Goal: Task Accomplishment & Management: Use online tool/utility

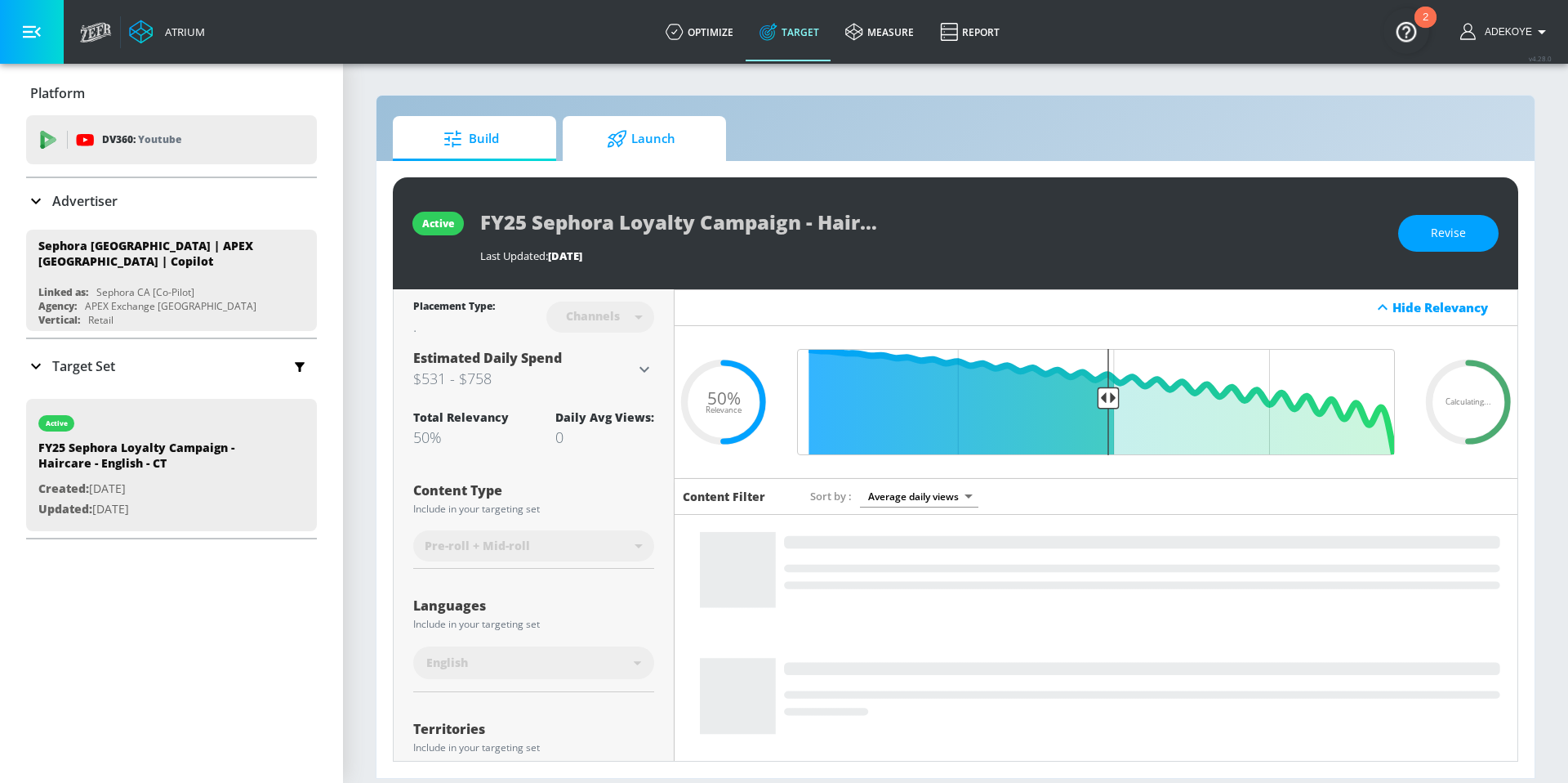
click at [629, 139] on div at bounding box center [619, 139] width 25 height 18
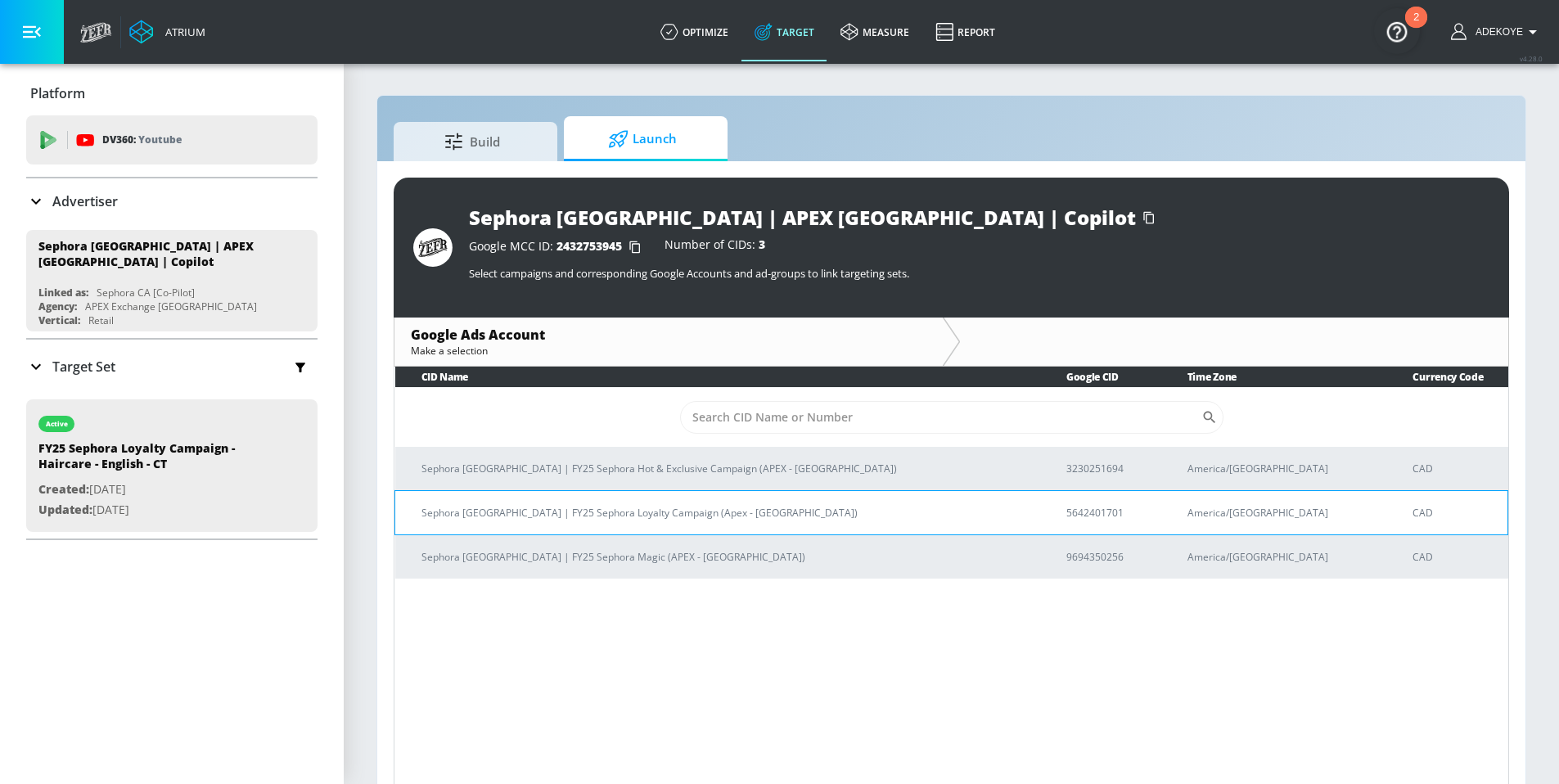
click at [574, 520] on p "Sephora [GEOGRAPHIC_DATA] | FY25 Sephora Loyalty Campaign (Apex - [GEOGRAPHIC_D…" at bounding box center [724, 512] width 605 height 17
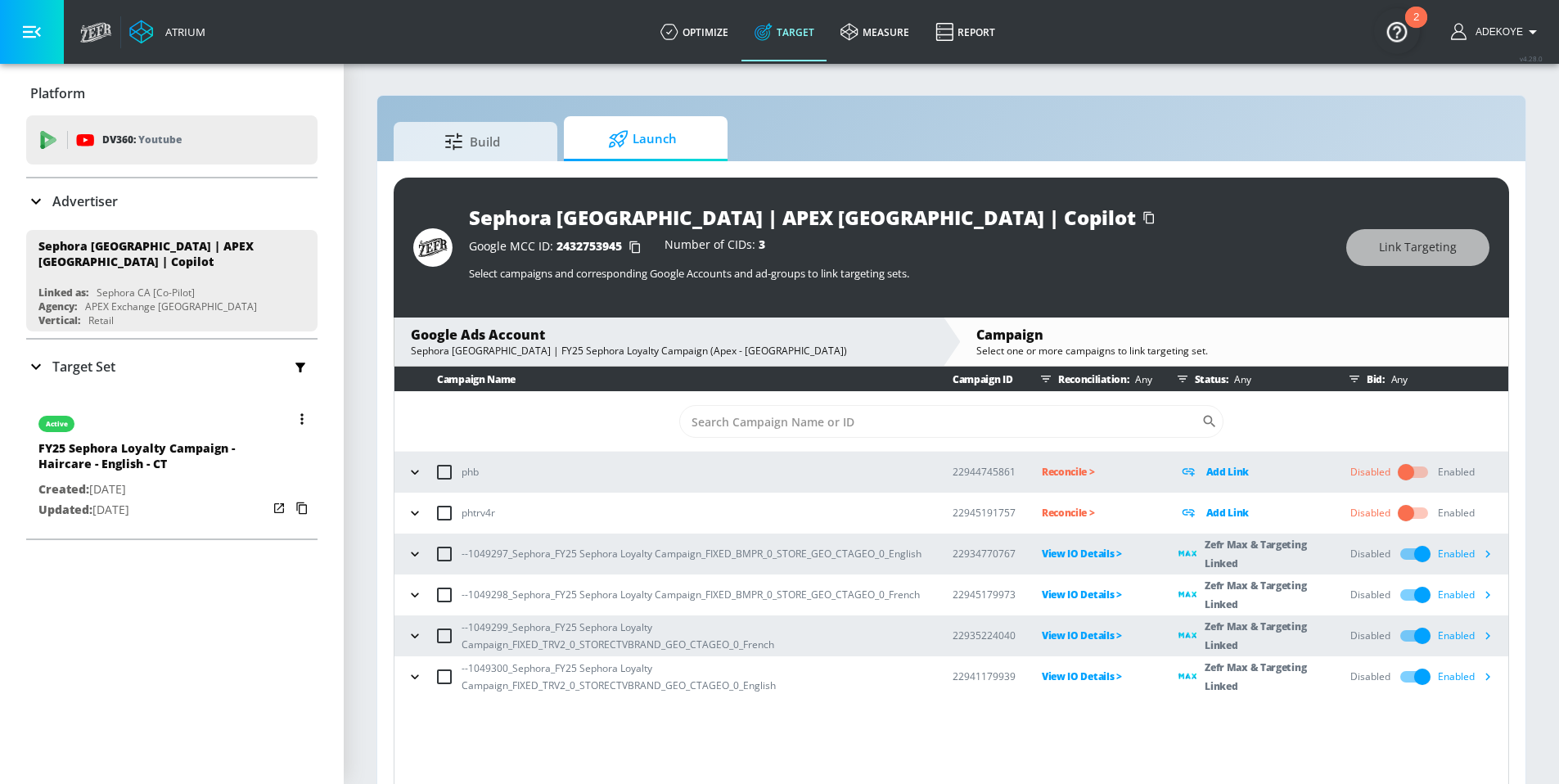
click at [225, 445] on div "FY25 Sephora Loyalty Campaign - Haircare - English - CT" at bounding box center [153, 460] width 229 height 39
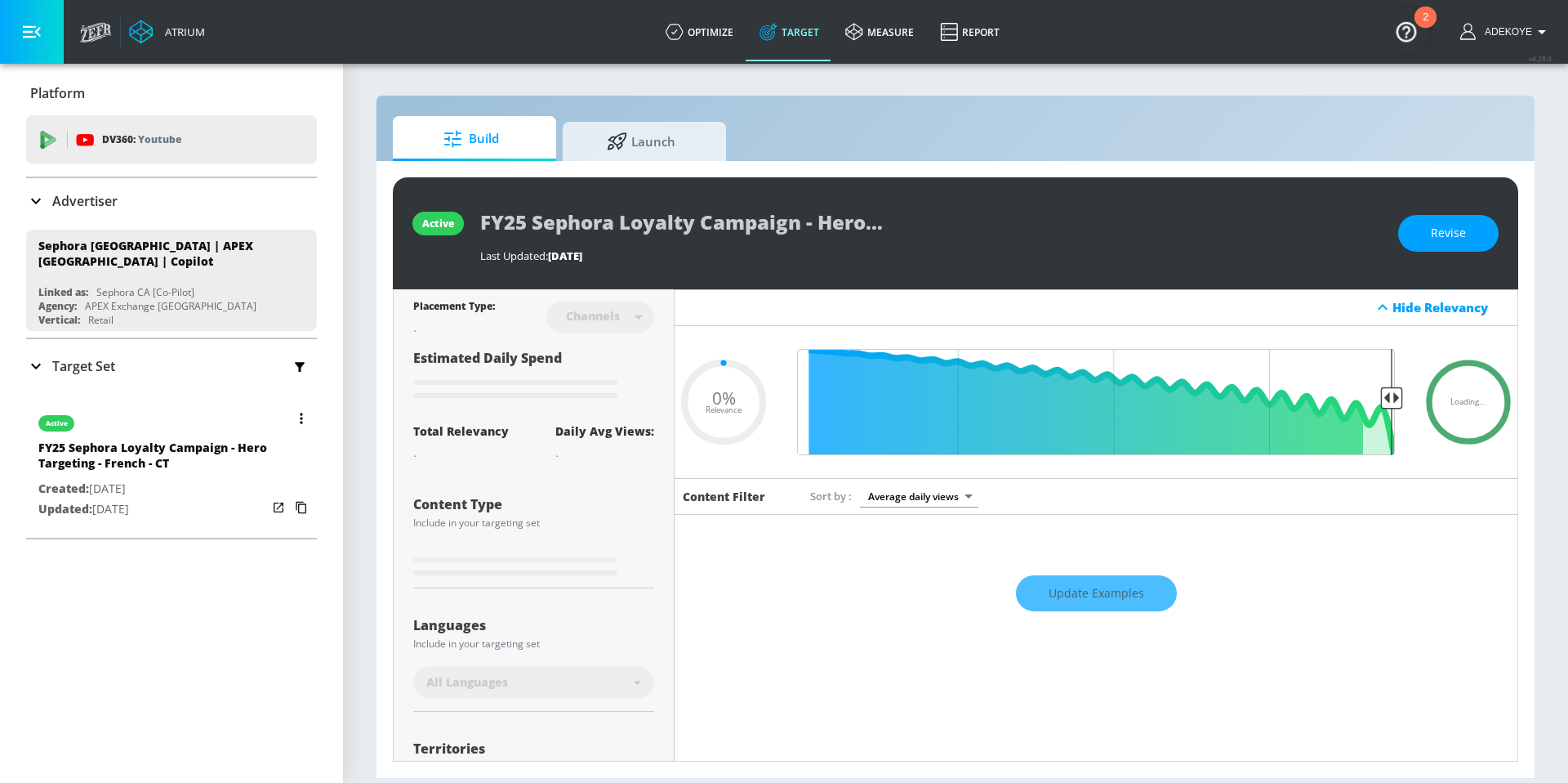
type input "0.05"
